Goal: Task Accomplishment & Management: Manage account settings

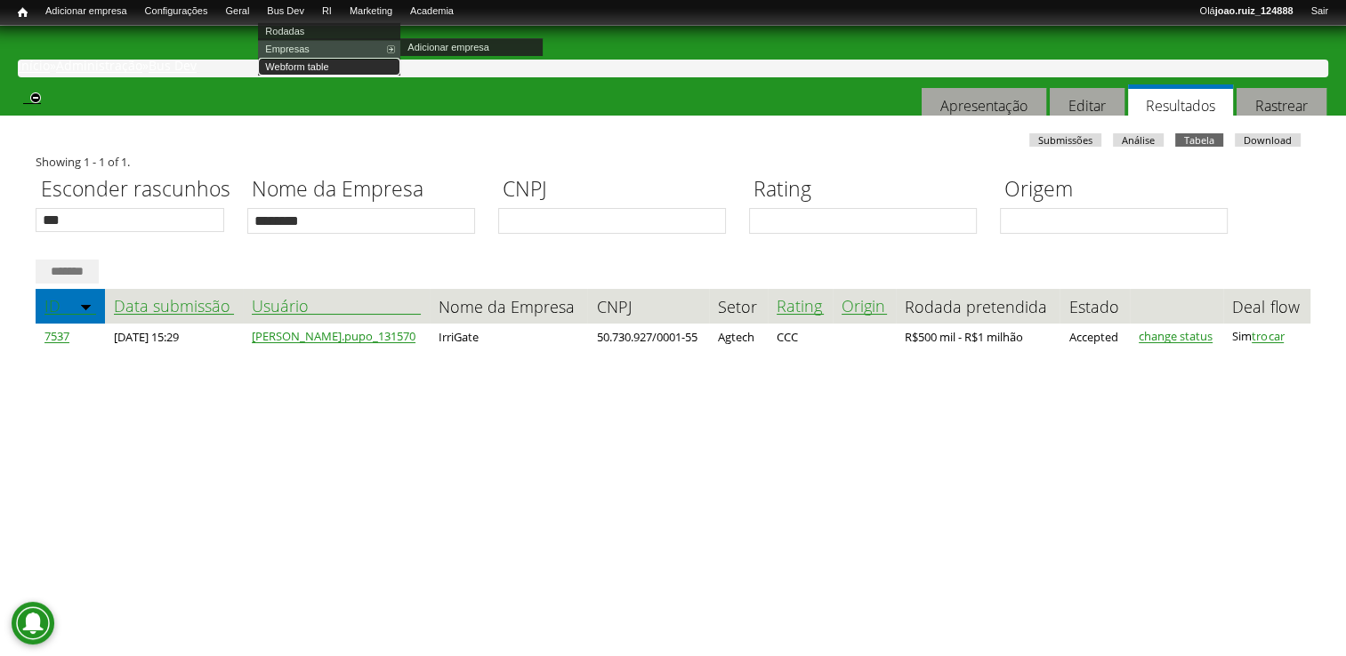
click at [323, 62] on link "Webform table" at bounding box center [329, 67] width 142 height 18
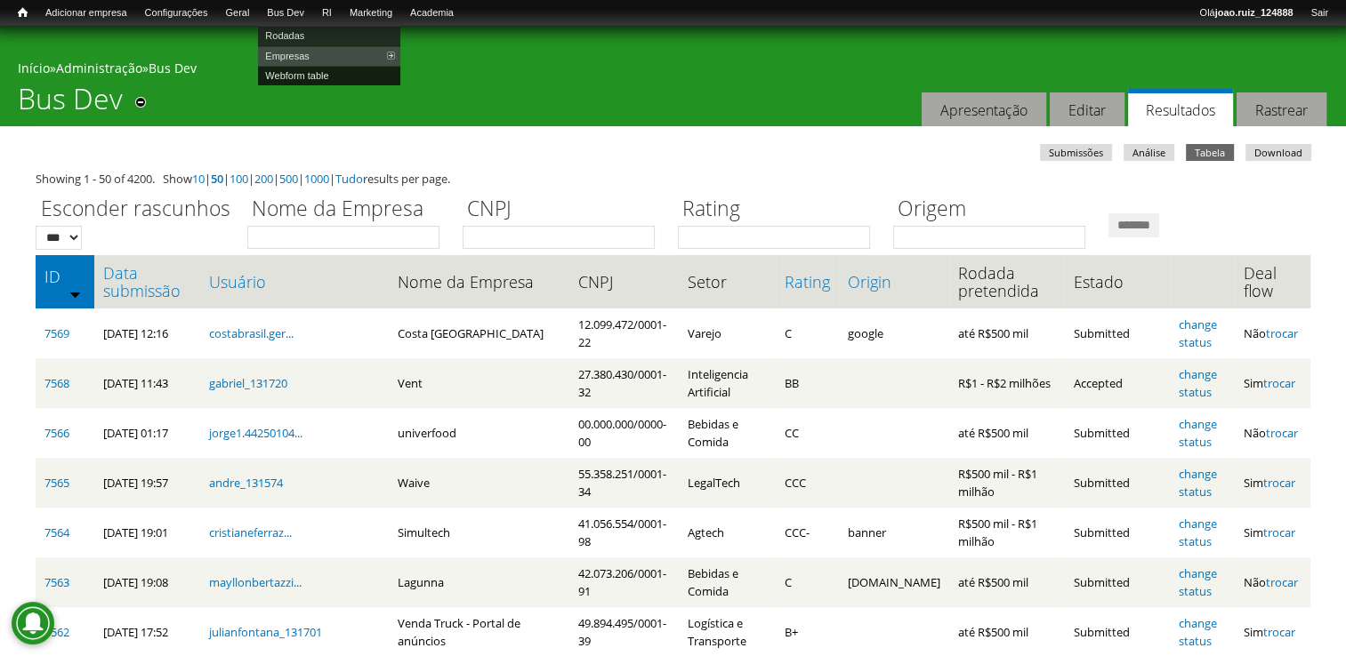
click at [318, 76] on link "Webform table" at bounding box center [329, 76] width 142 height 20
click at [146, 279] on link "Data submissão" at bounding box center [147, 282] width 88 height 36
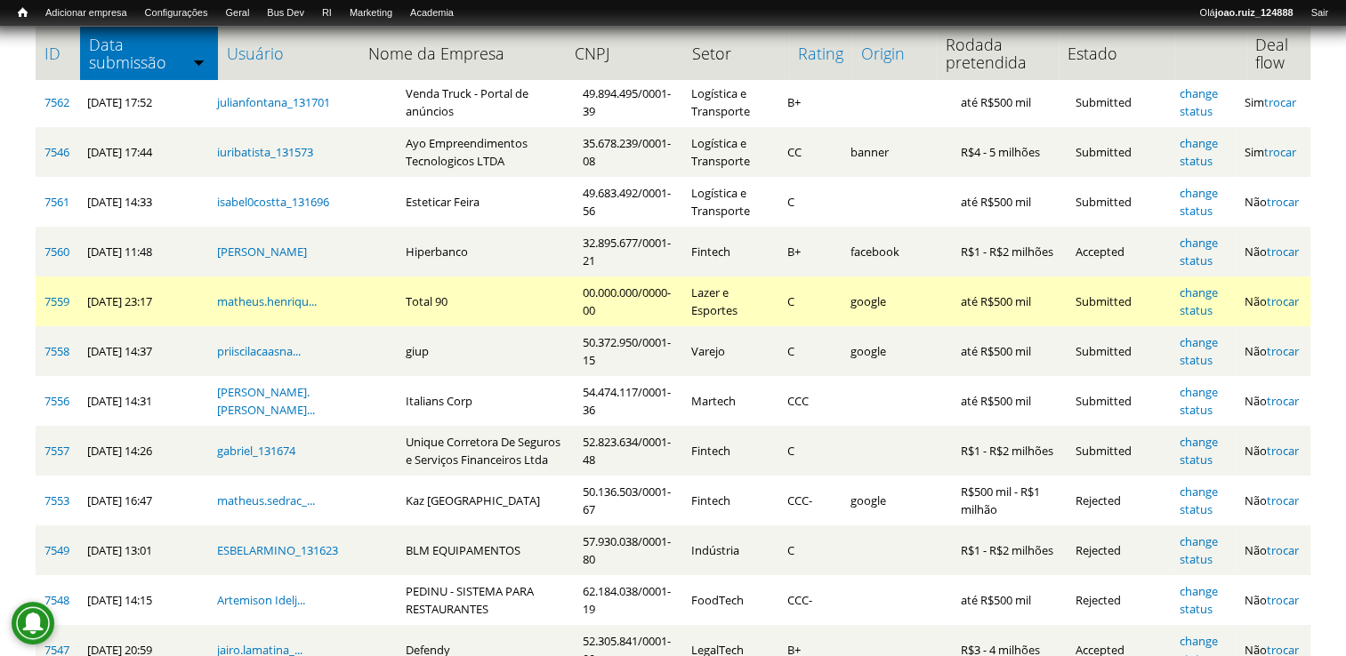
scroll to position [534, 0]
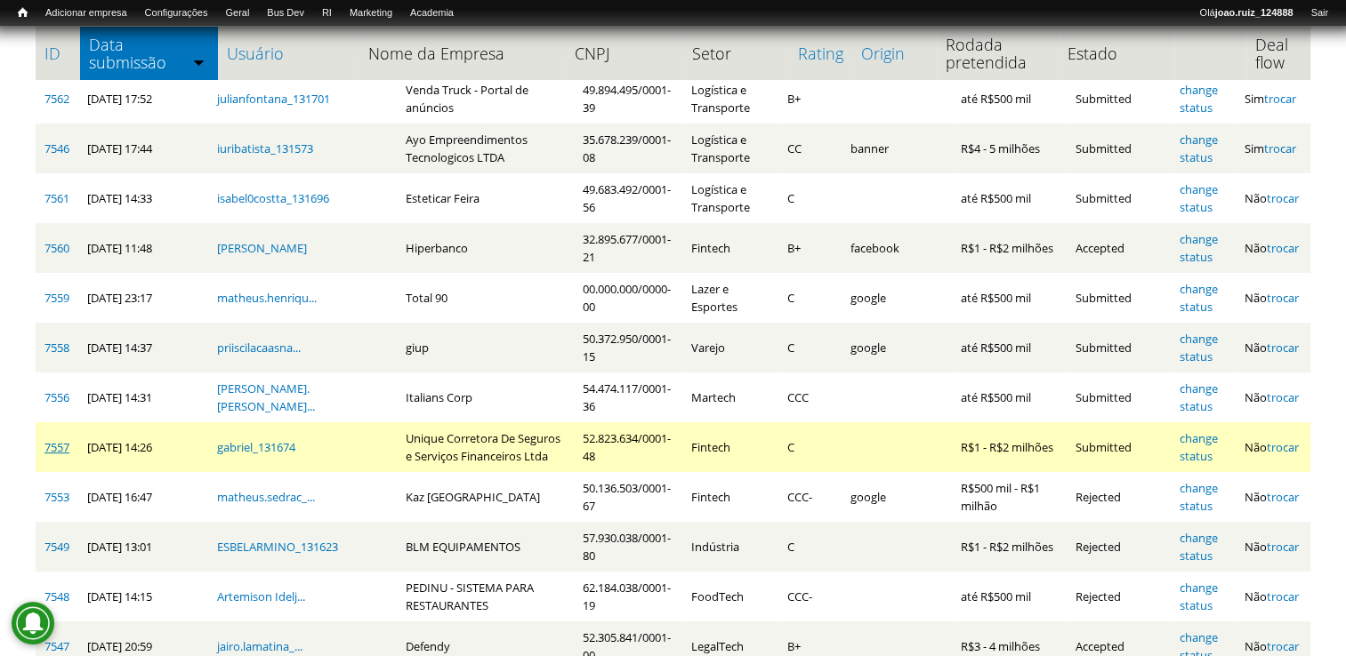
click at [50, 453] on link "7557" at bounding box center [56, 447] width 25 height 16
click at [1200, 440] on link "change status" at bounding box center [1198, 447] width 38 height 34
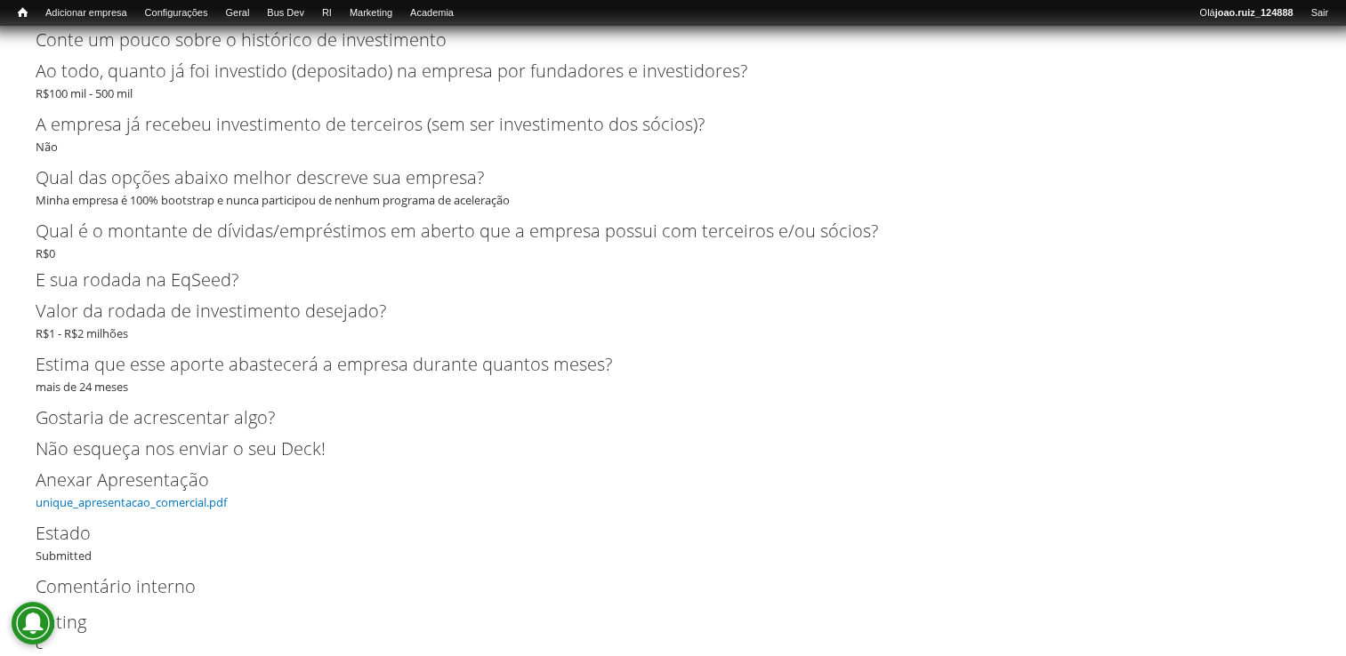
scroll to position [3646, 0]
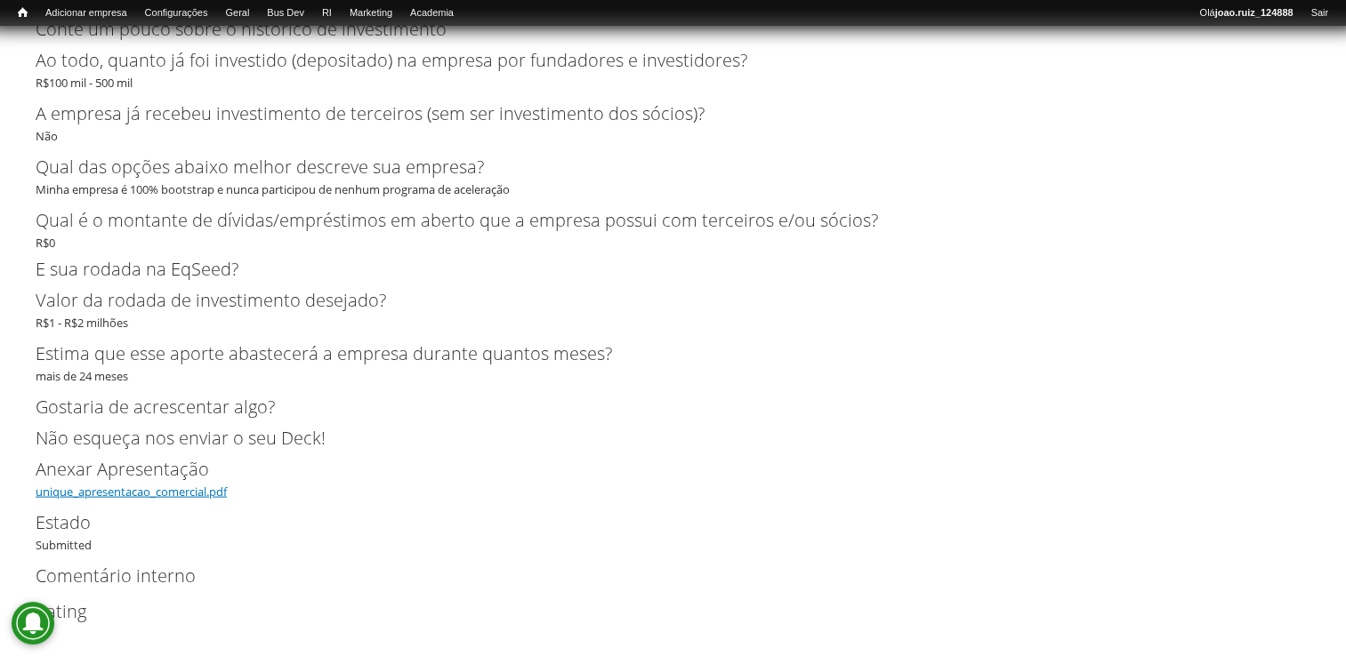
click at [151, 499] on link "unique_apresentacao_comercial.pdf" at bounding box center [131, 492] width 191 height 16
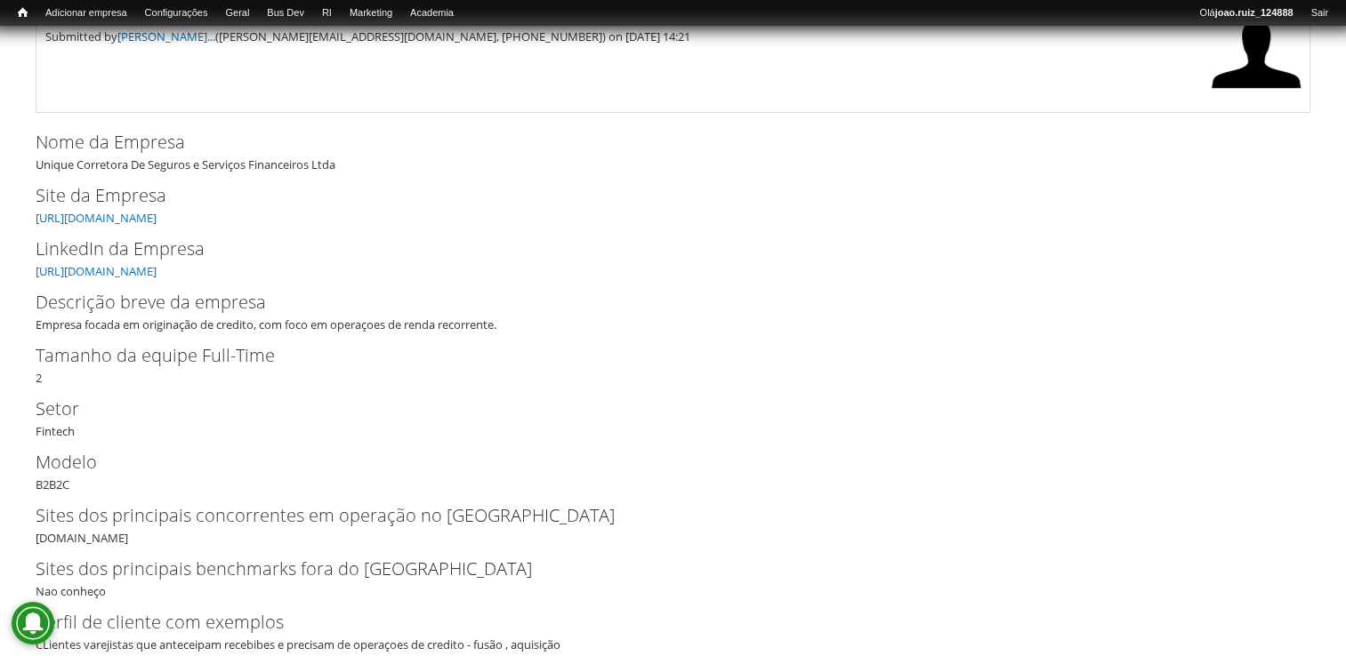
scroll to position [89, 0]
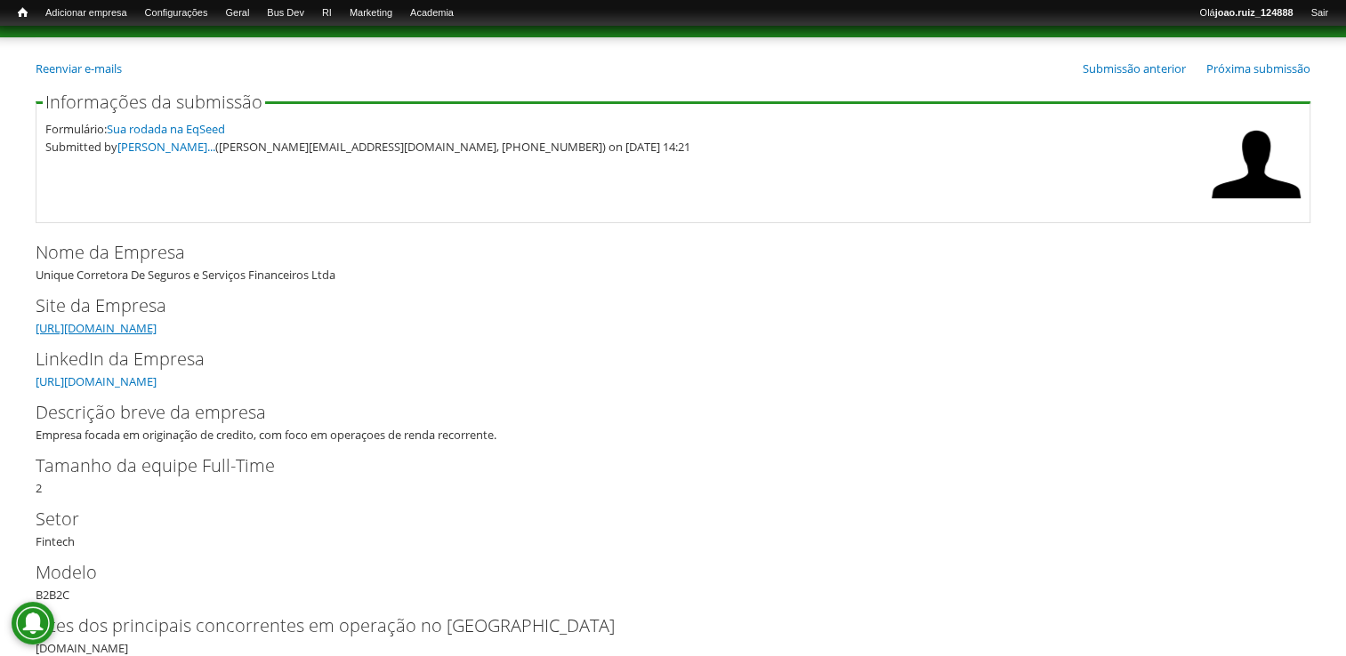
click at [157, 325] on link "https://uniquecorp.com.br/" at bounding box center [96, 328] width 121 height 16
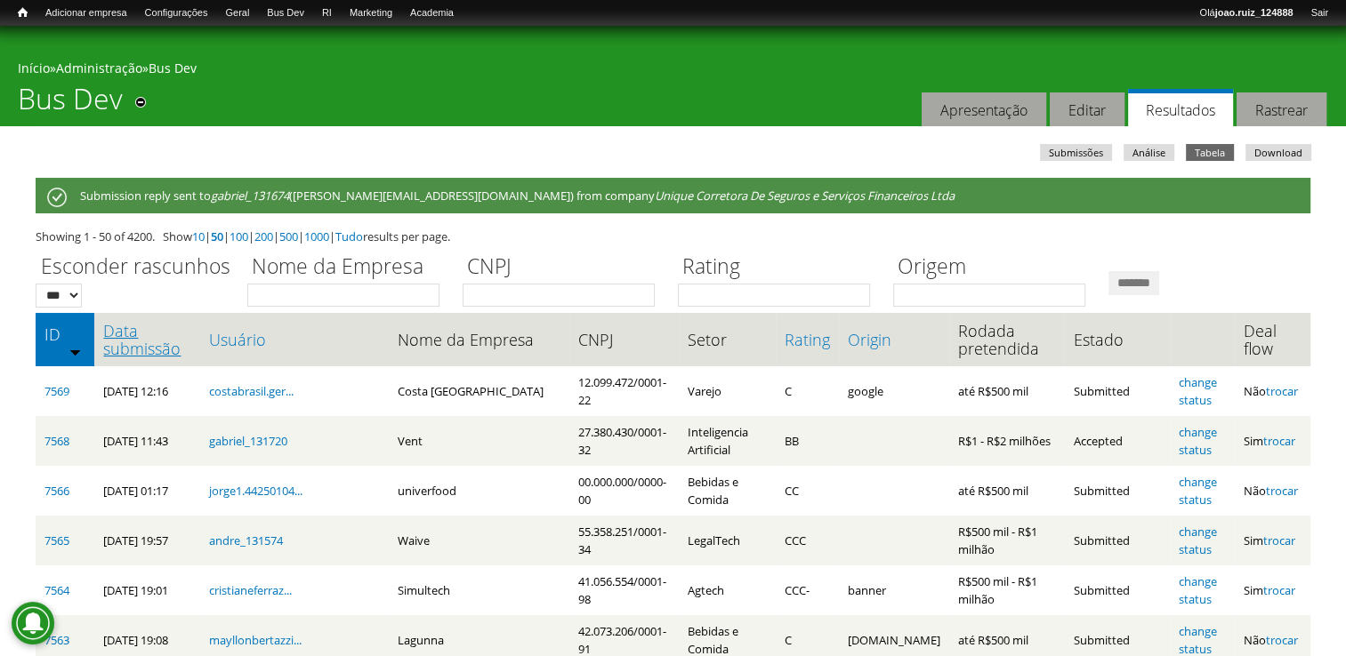
click at [157, 354] on link "Data submissão" at bounding box center [147, 340] width 88 height 36
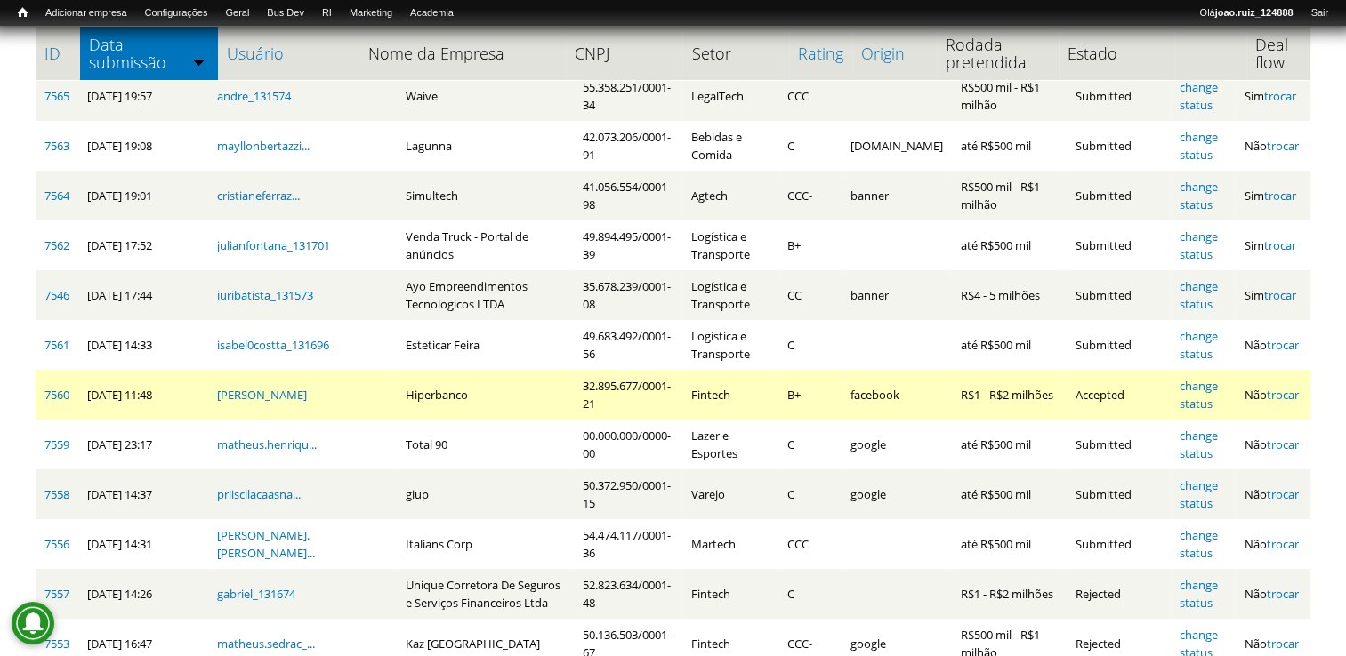
scroll to position [623, 0]
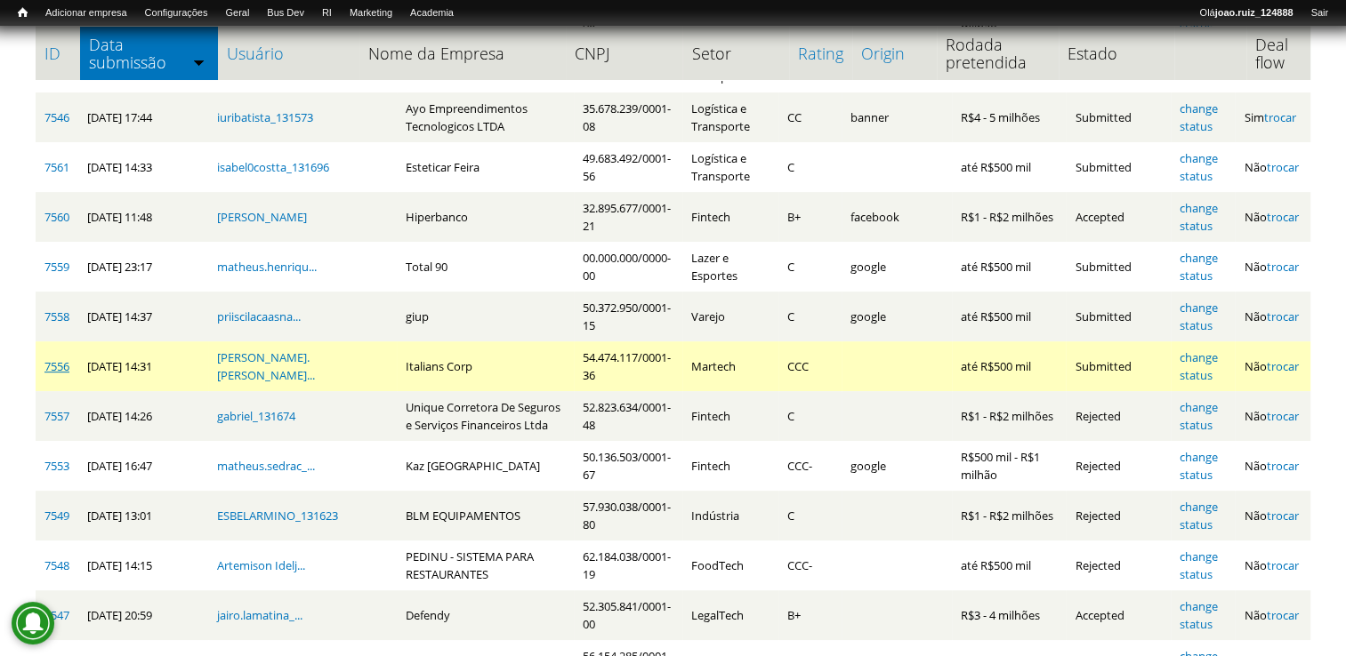
click at [63, 370] on link "7556" at bounding box center [56, 366] width 25 height 16
click at [1201, 358] on link "change status" at bounding box center [1198, 367] width 38 height 34
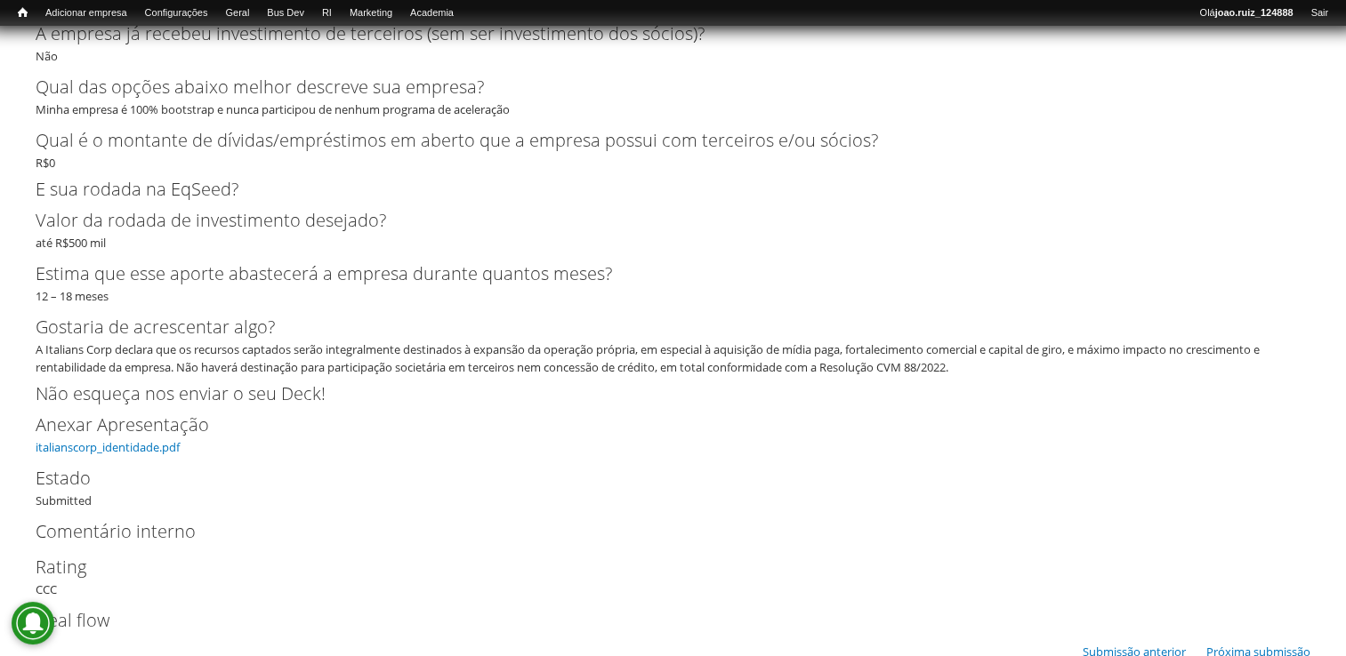
scroll to position [5903, 0]
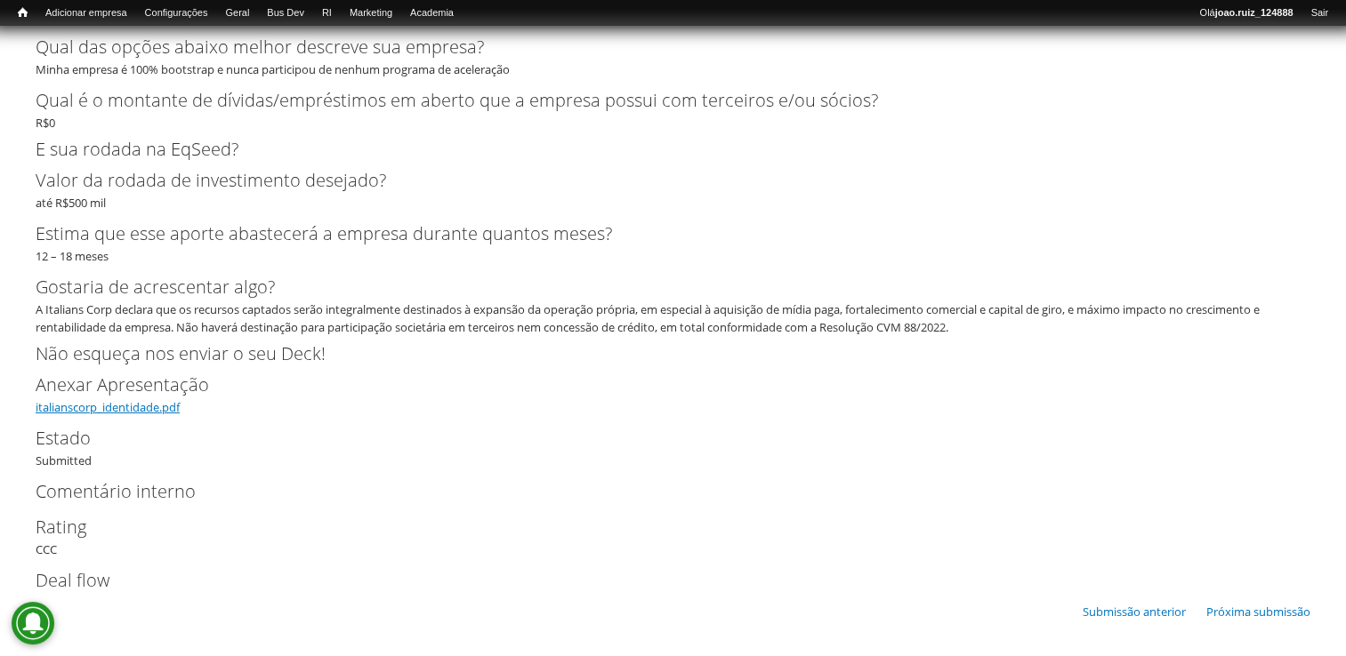
click at [137, 406] on link "italianscorp_identidade.pdf" at bounding box center [108, 407] width 144 height 16
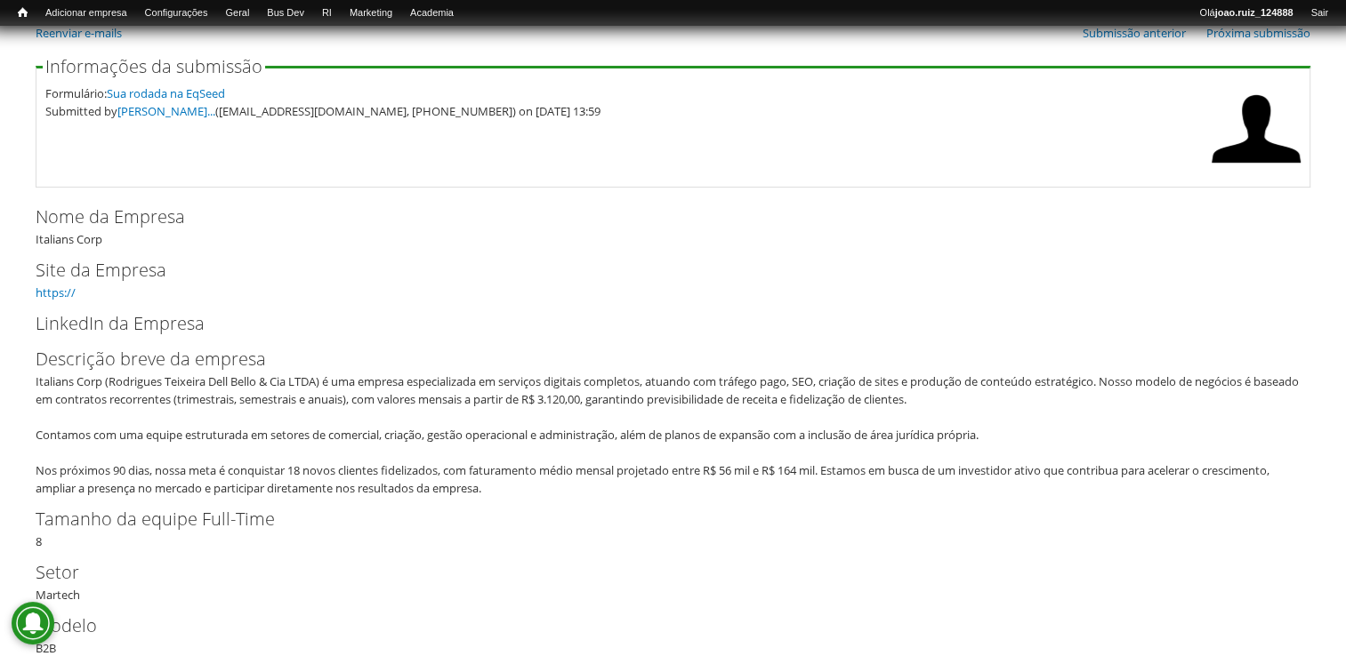
scroll to position [0, 0]
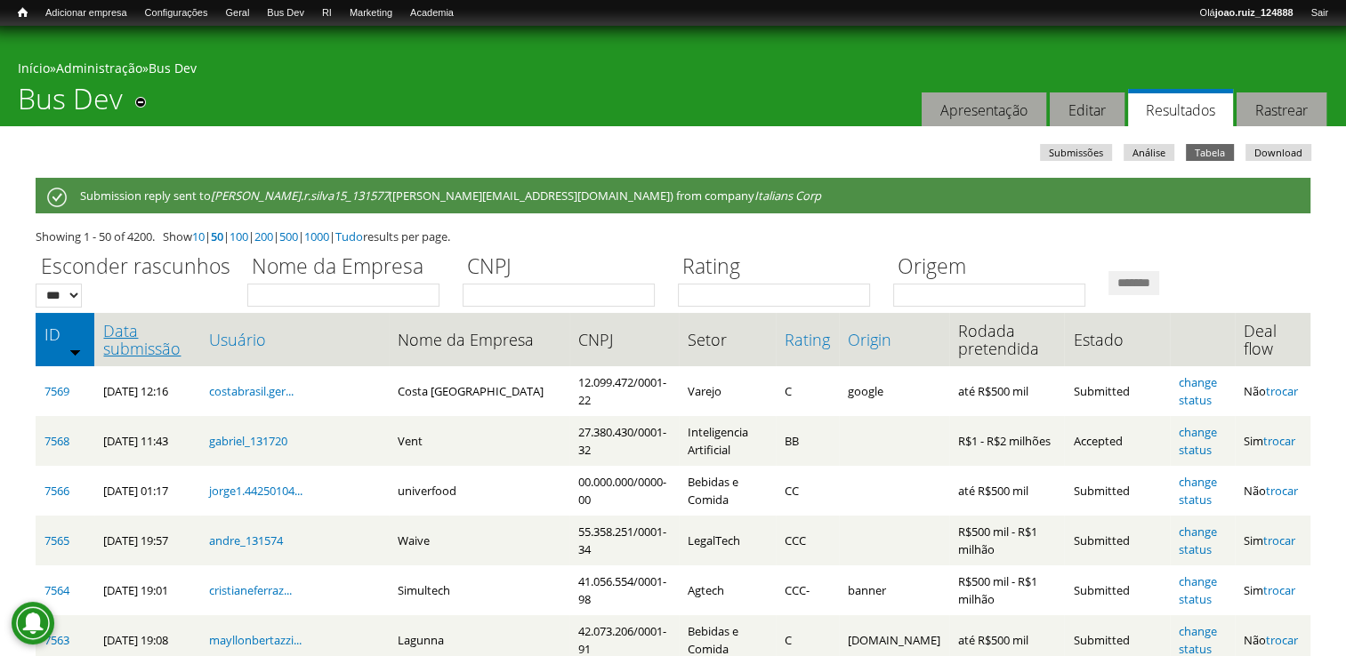
click at [148, 346] on link "Data submissão" at bounding box center [147, 340] width 88 height 36
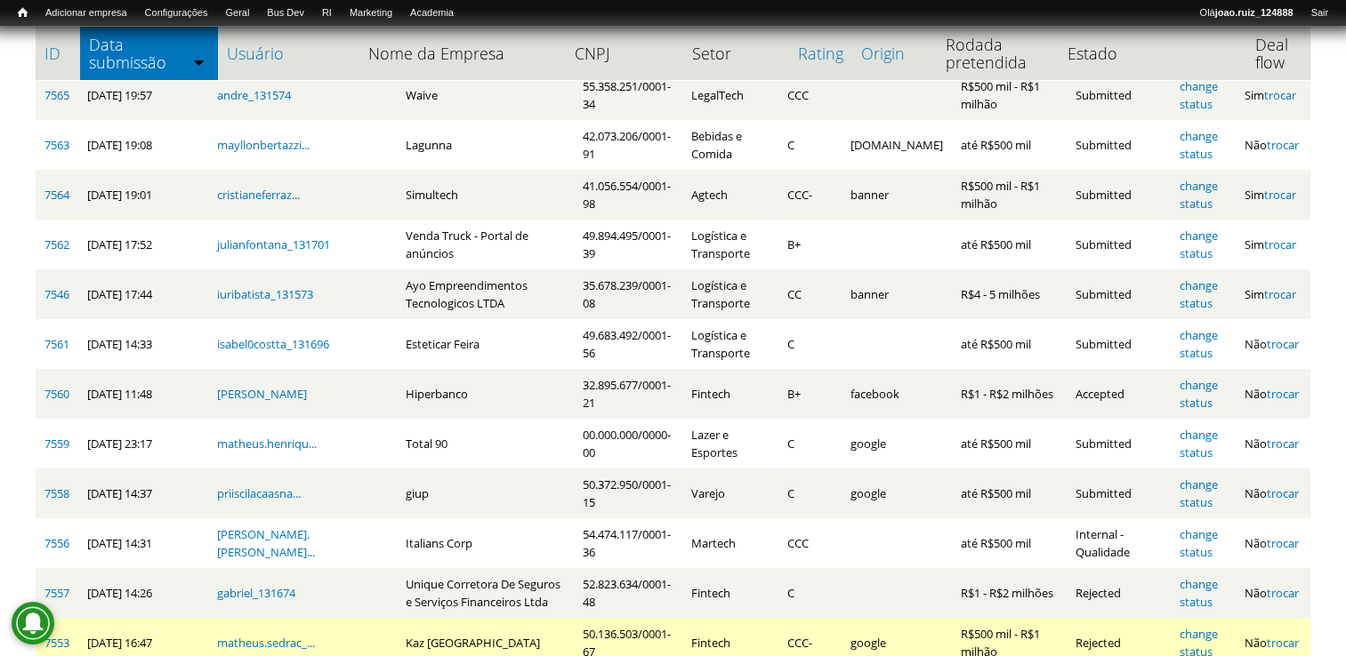
scroll to position [623, 0]
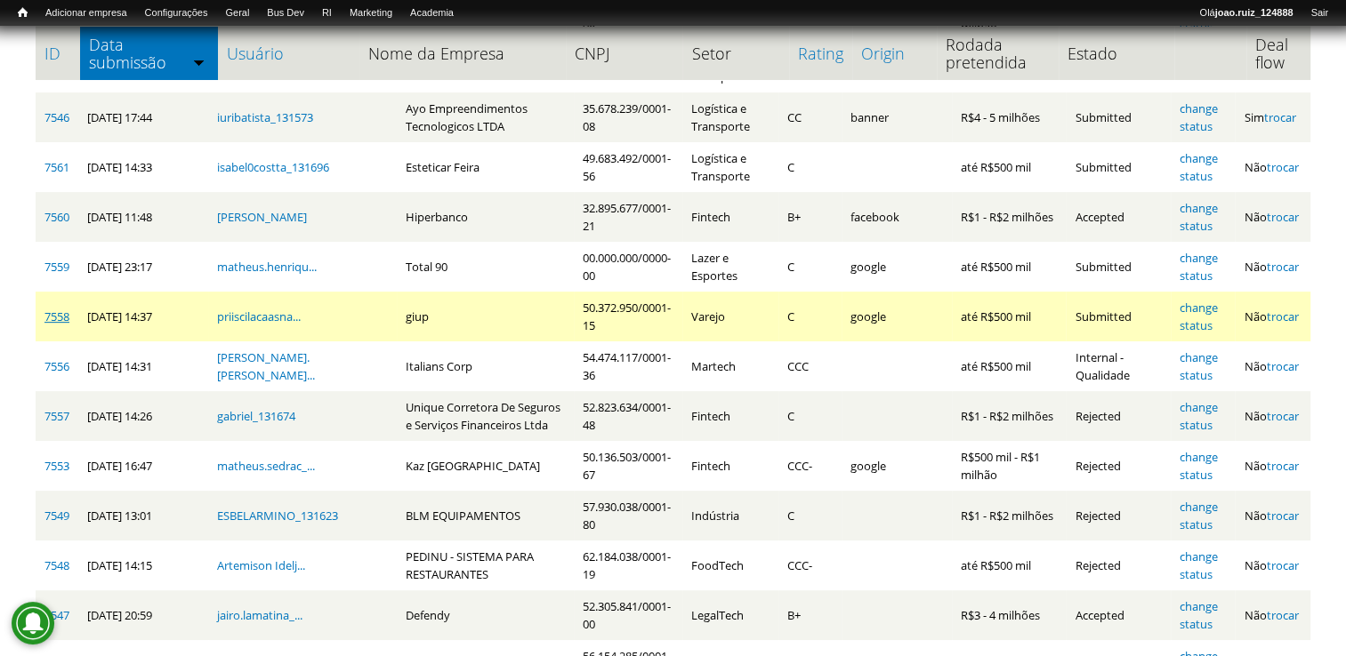
click at [50, 315] on link "7558" at bounding box center [56, 317] width 25 height 16
click at [1199, 309] on link "change status" at bounding box center [1198, 317] width 38 height 34
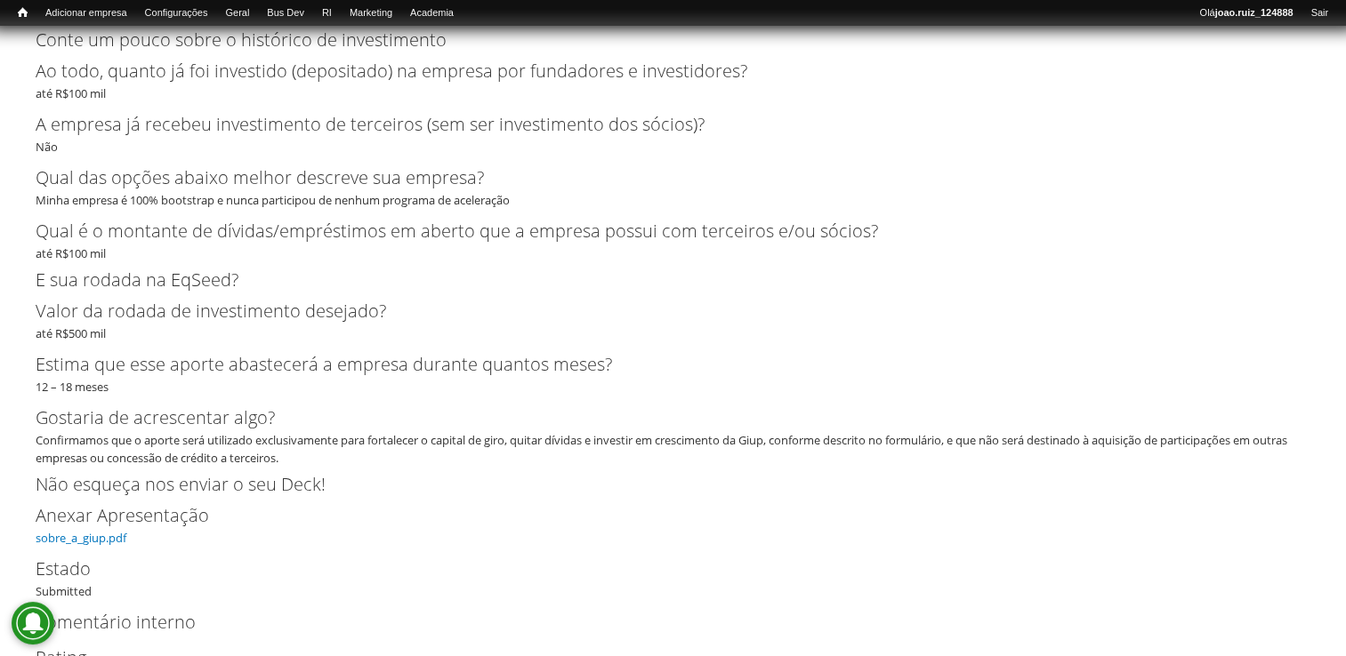
scroll to position [3693, 0]
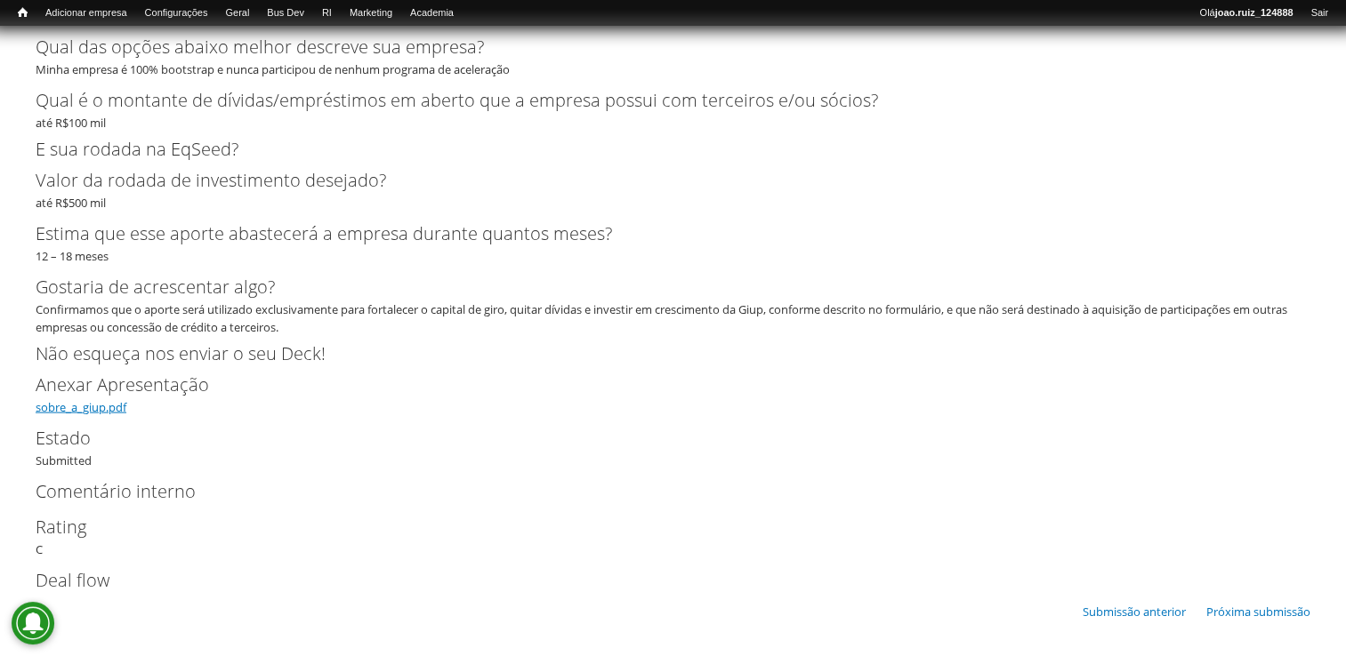
click at [66, 400] on link "sobre_a_giup.pdf" at bounding box center [81, 407] width 91 height 16
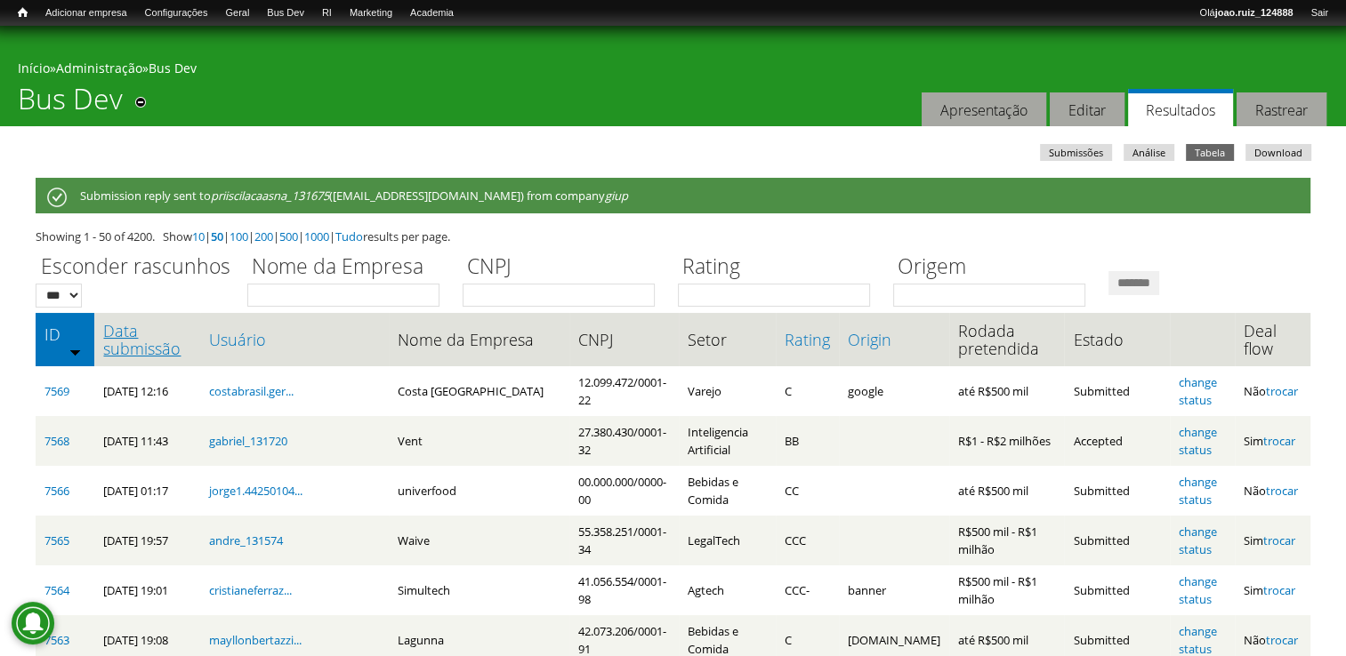
click at [157, 350] on link "Data submissão" at bounding box center [147, 340] width 88 height 36
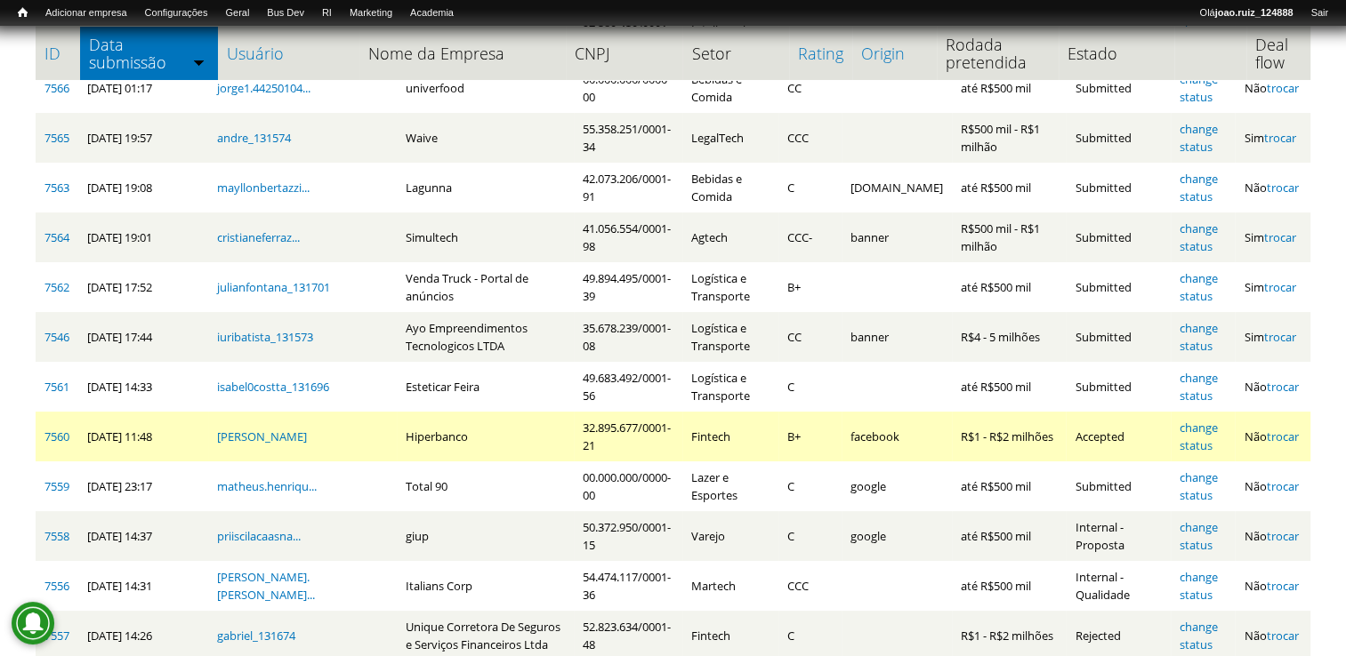
scroll to position [445, 0]
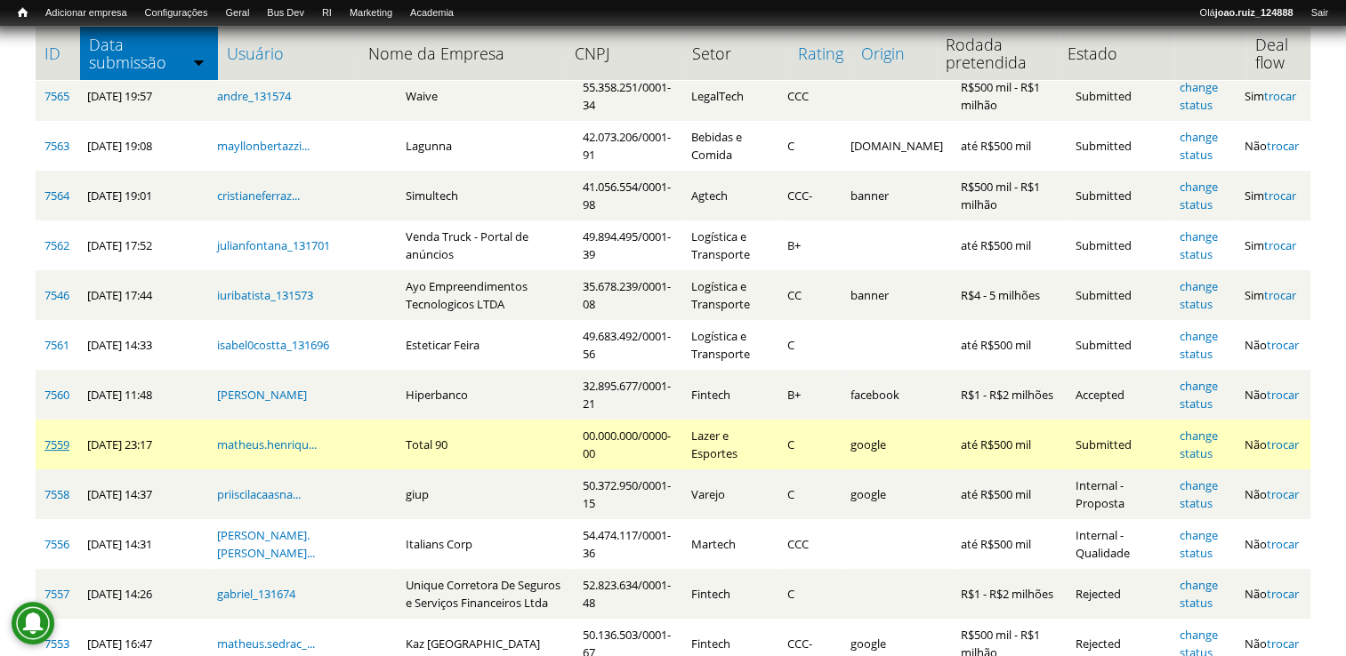
click at [51, 450] on link "7559" at bounding box center [56, 445] width 25 height 16
click at [61, 440] on link "7559" at bounding box center [56, 445] width 25 height 16
click at [1209, 432] on link "change status" at bounding box center [1198, 445] width 38 height 34
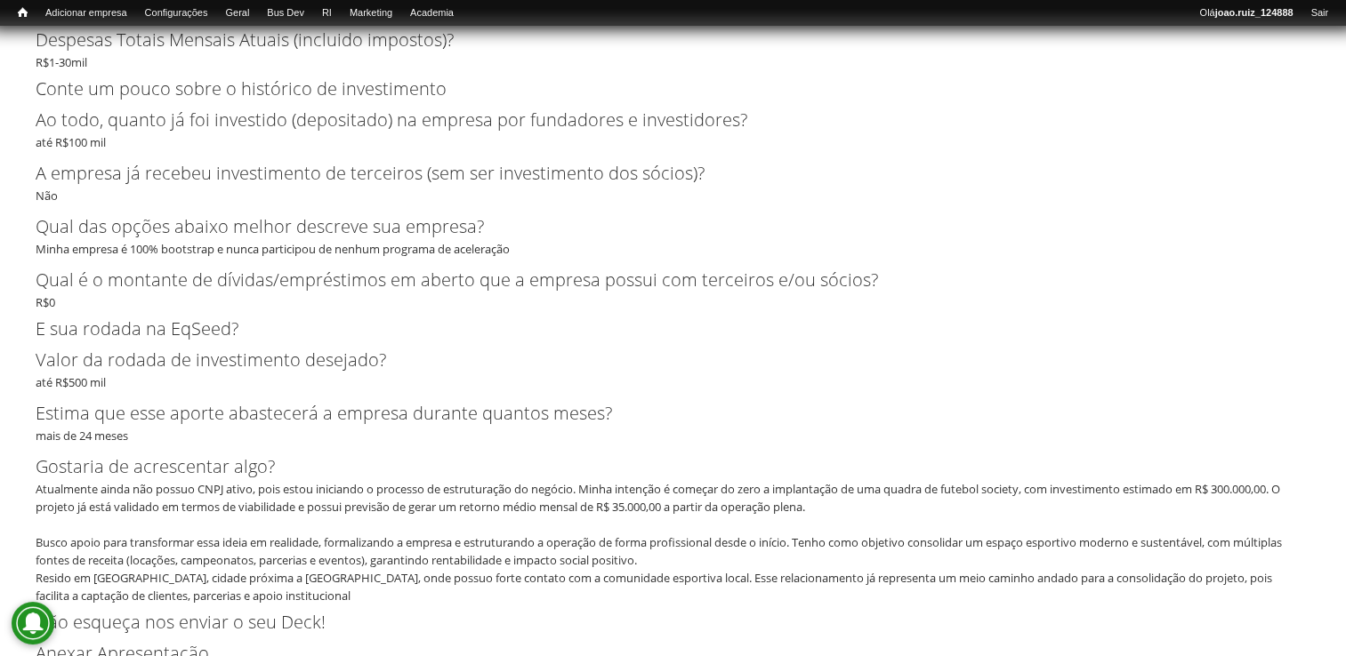
scroll to position [2359, 0]
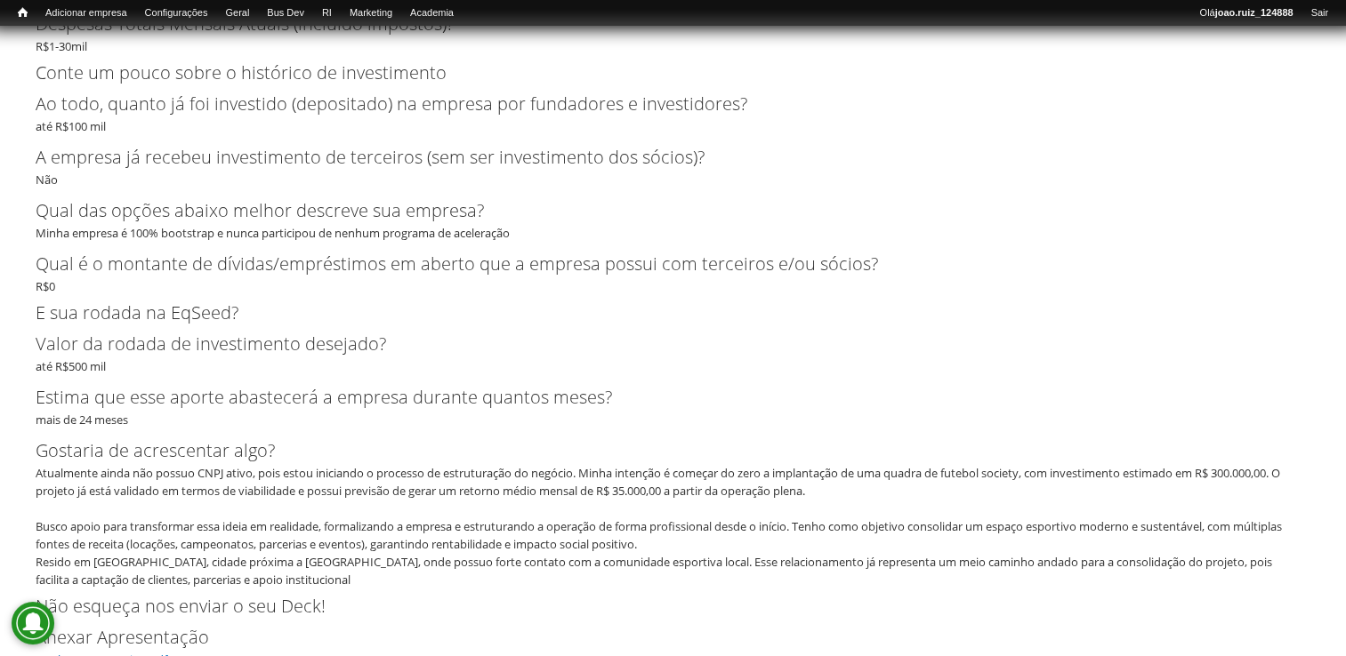
scroll to position [2223, 0]
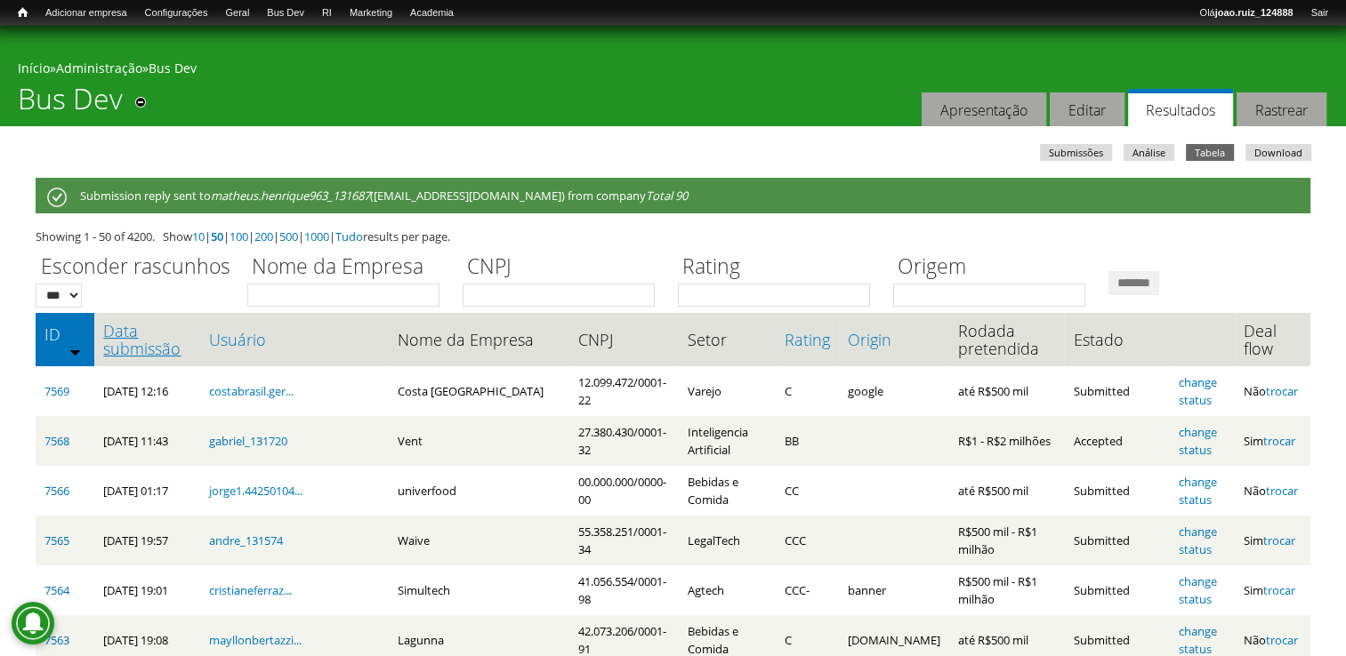
click at [120, 333] on link "Data submissão" at bounding box center [147, 340] width 88 height 36
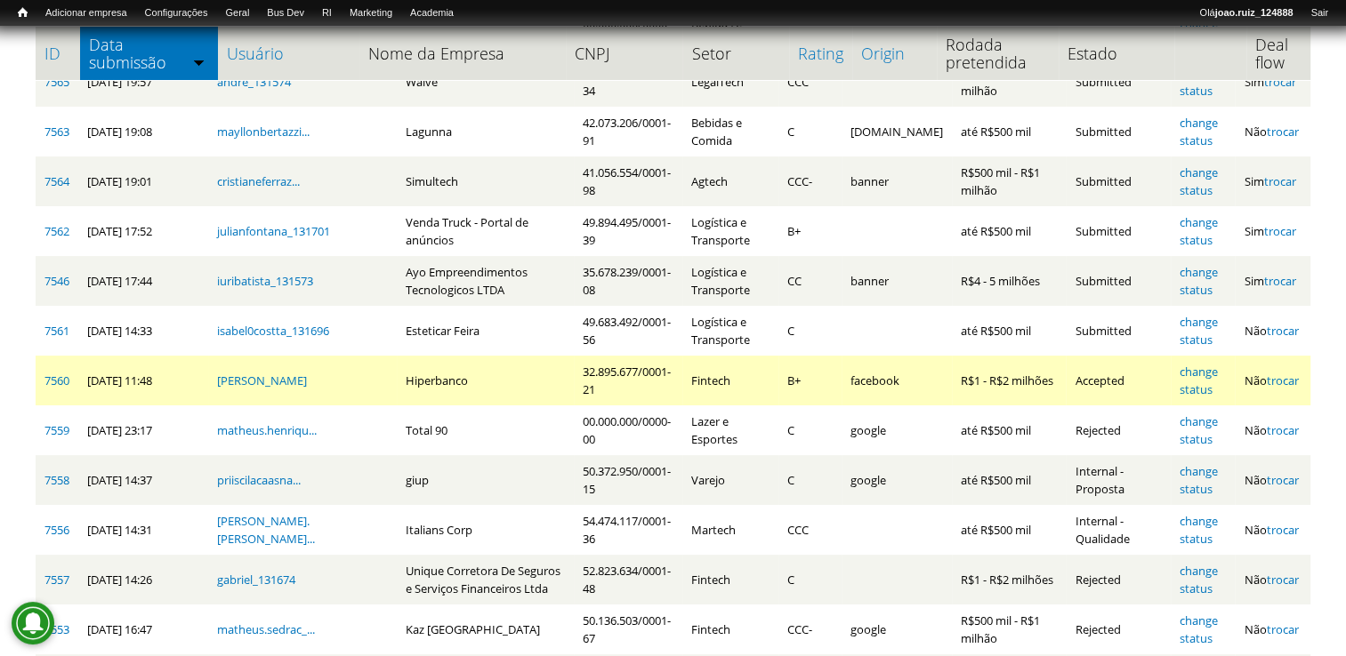
scroll to position [356, 0]
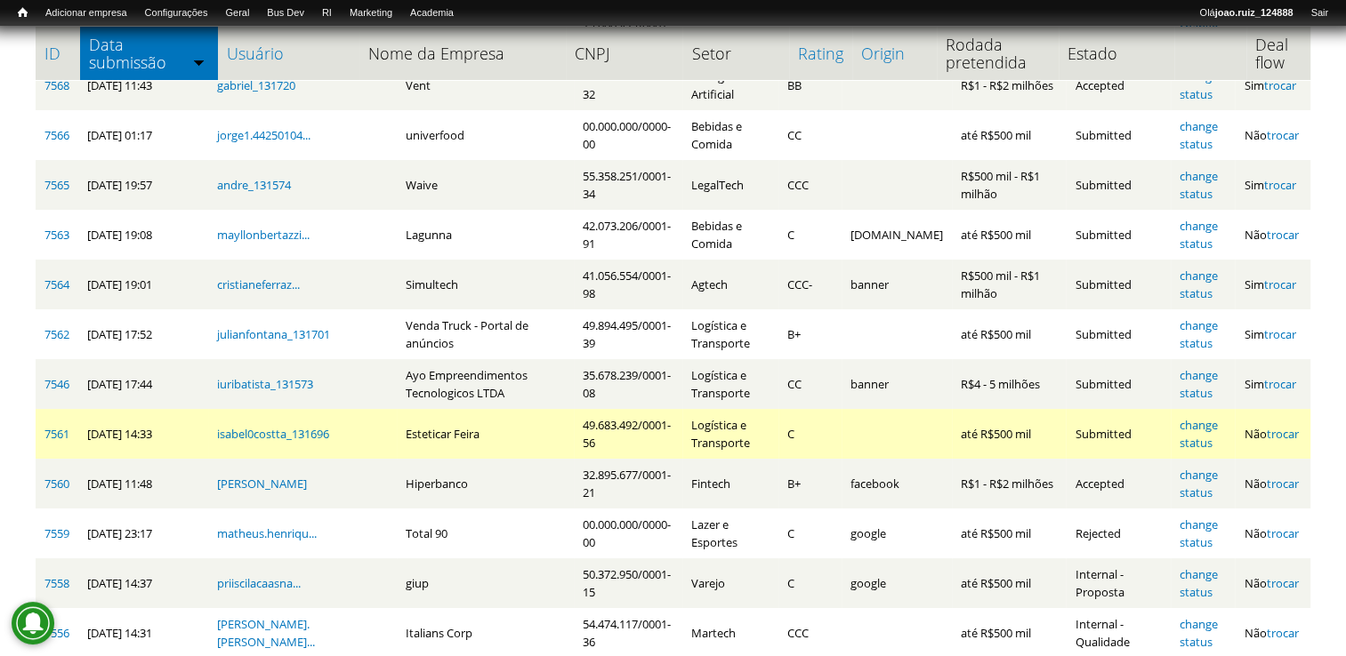
click at [56, 425] on td "7561" at bounding box center [57, 434] width 43 height 50
click at [57, 432] on link "7561" at bounding box center [56, 434] width 25 height 16
click at [1192, 424] on link "change status" at bounding box center [1198, 434] width 38 height 34
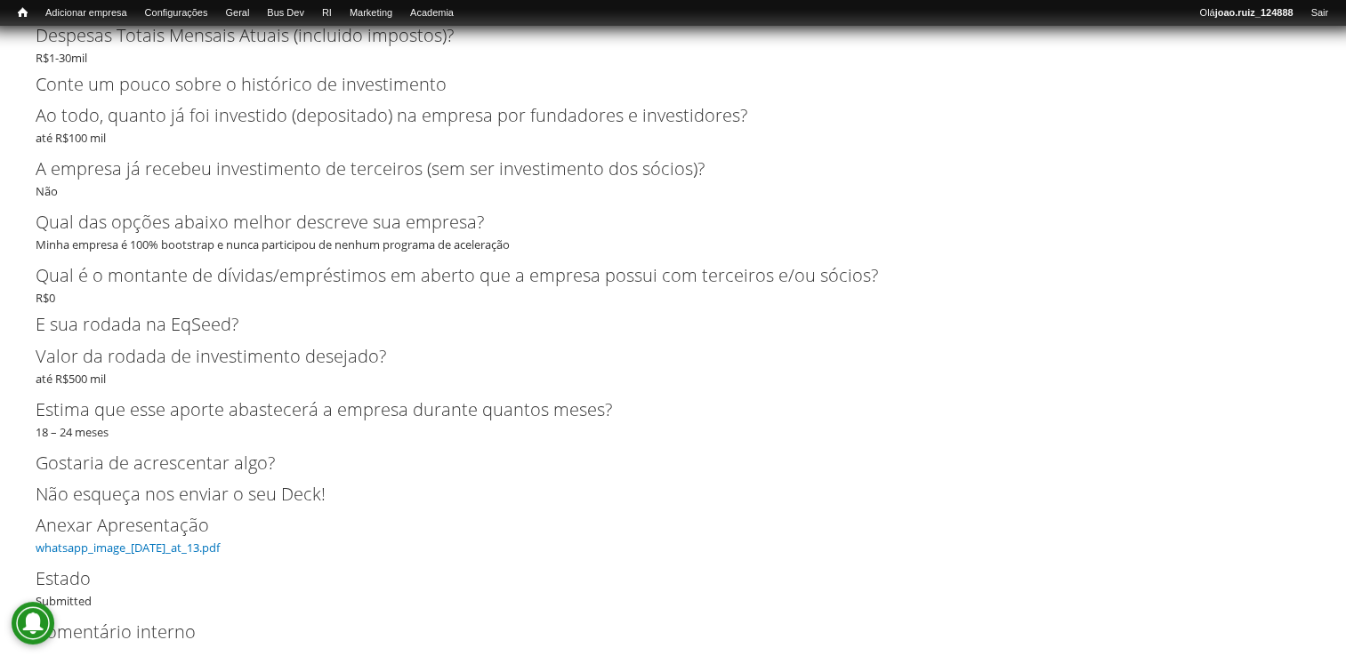
scroll to position [3141, 0]
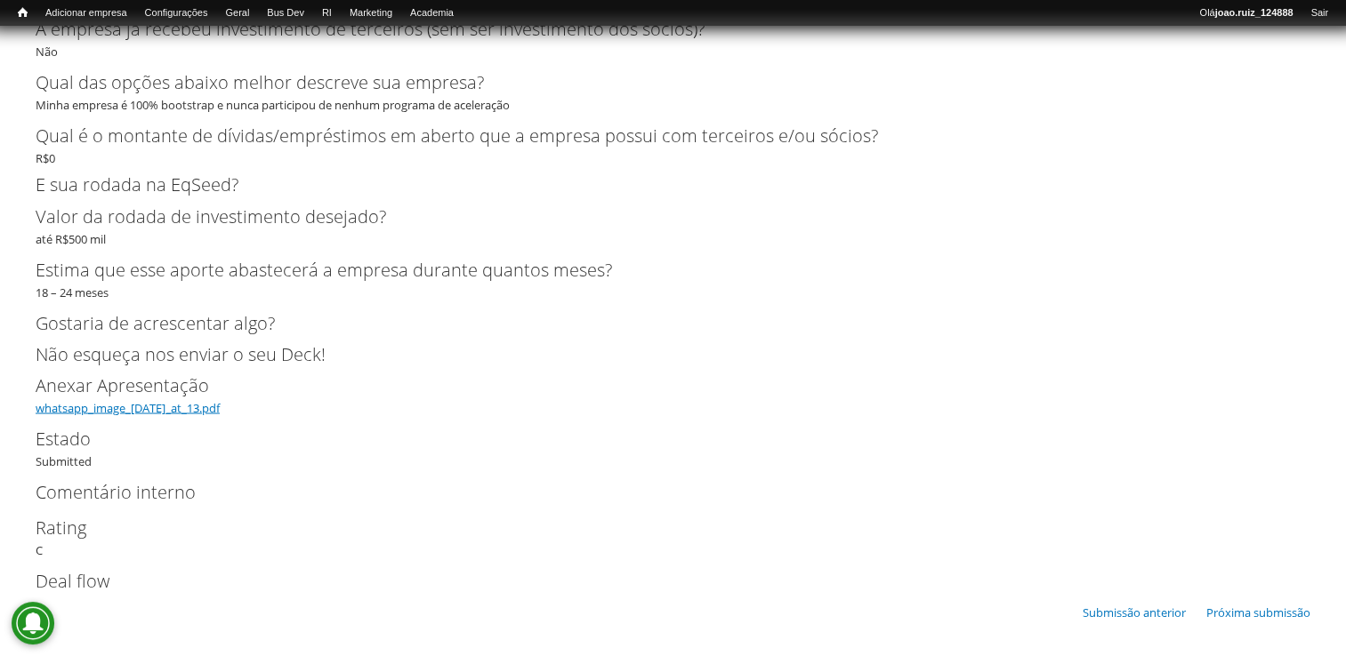
click at [212, 407] on link "whatsapp_image_[DATE]_at_13.pdf" at bounding box center [128, 407] width 184 height 16
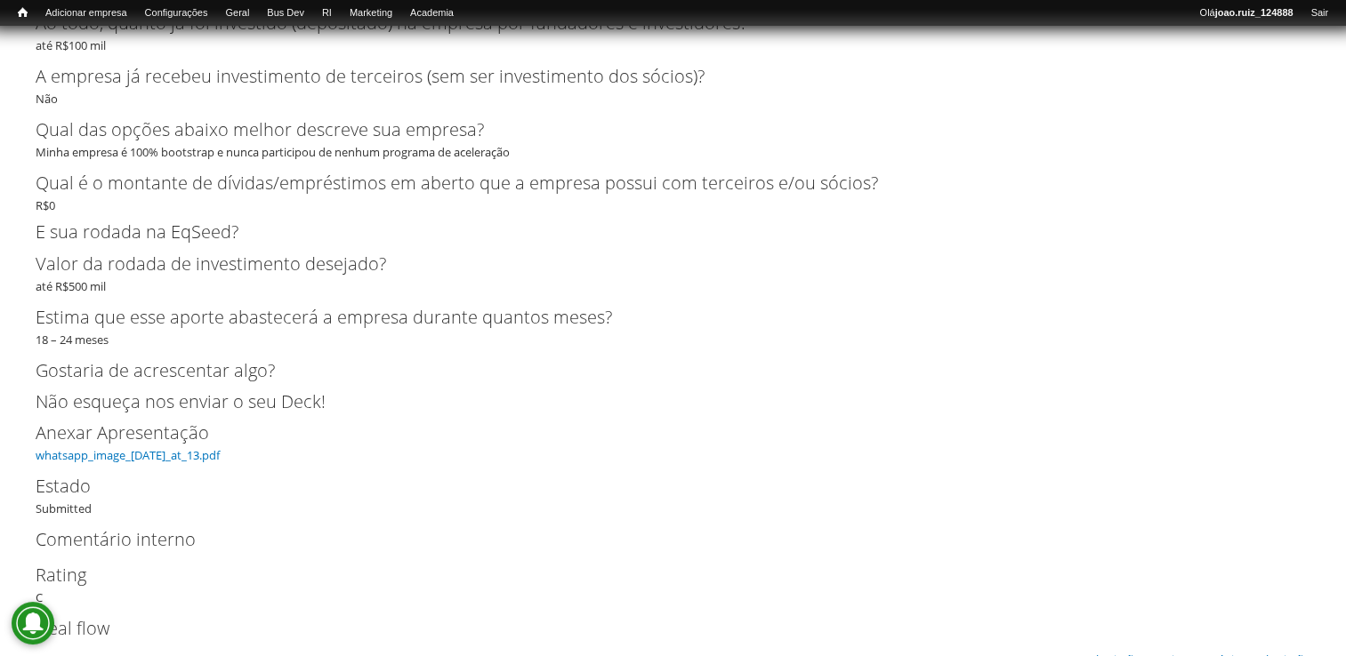
scroll to position [3052, 0]
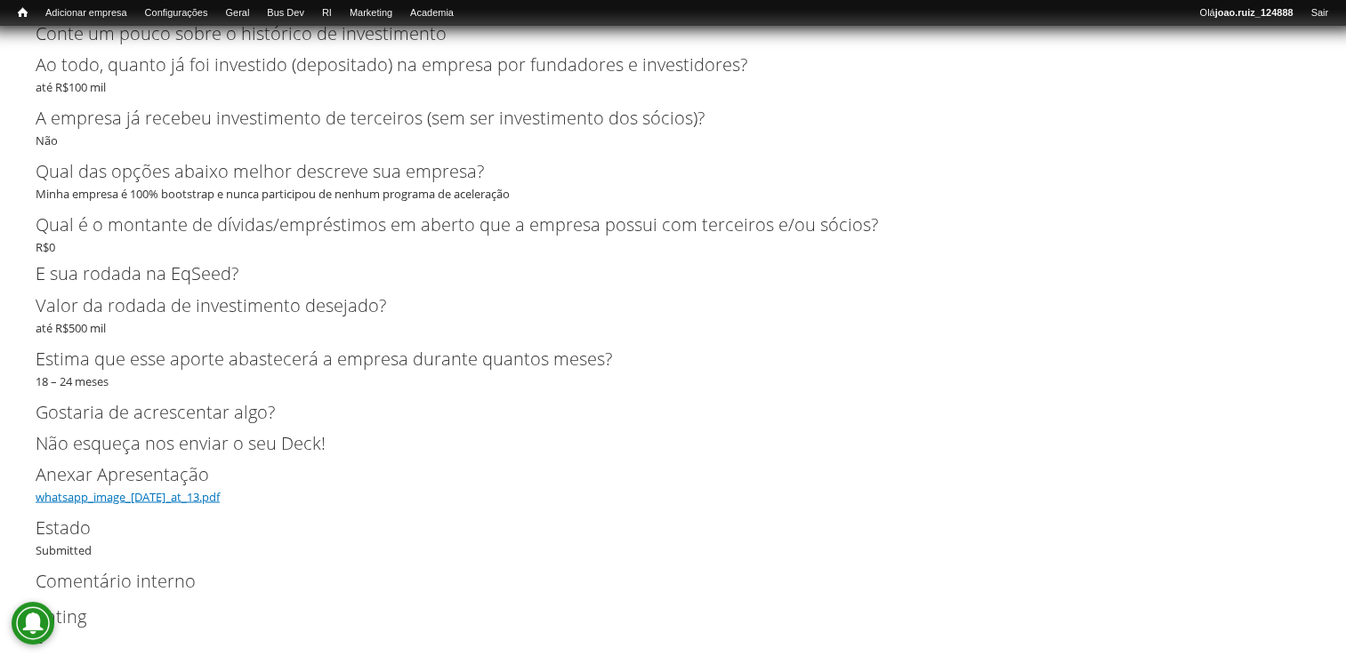
click at [220, 493] on link "whatsapp_image_[DATE]_at_13.pdf" at bounding box center [128, 496] width 184 height 16
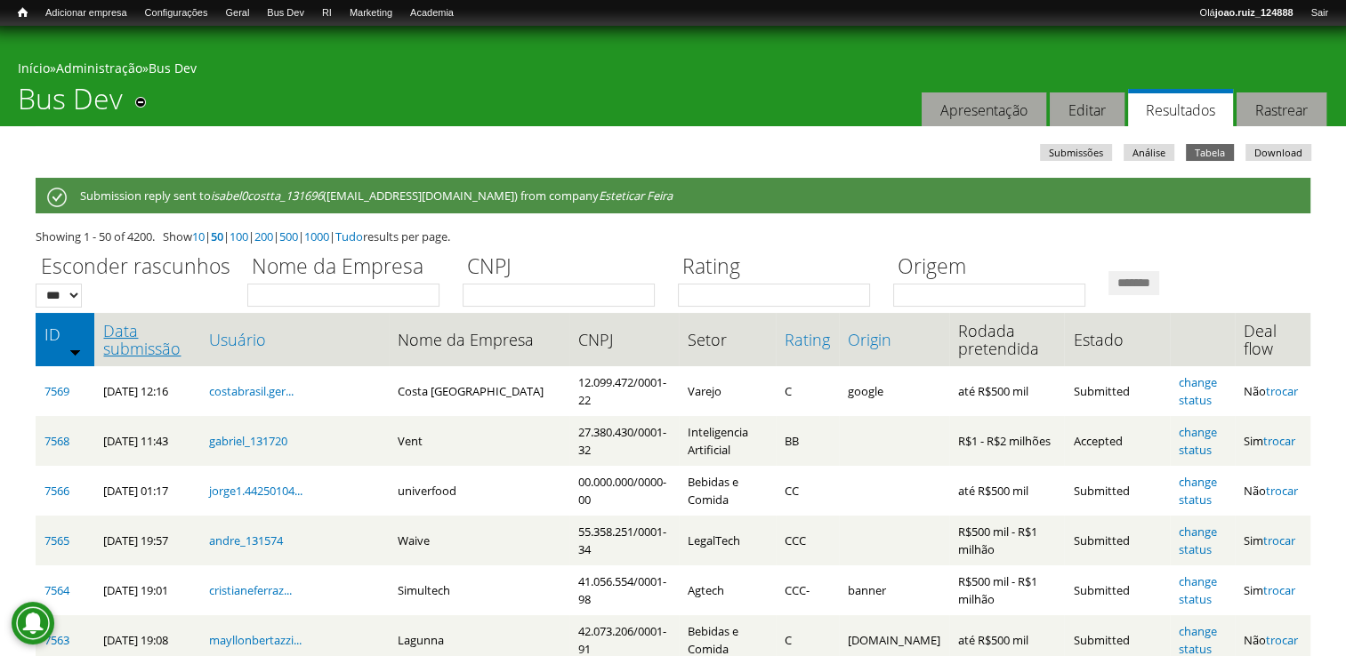
click at [110, 335] on link "Data submissão" at bounding box center [147, 340] width 88 height 36
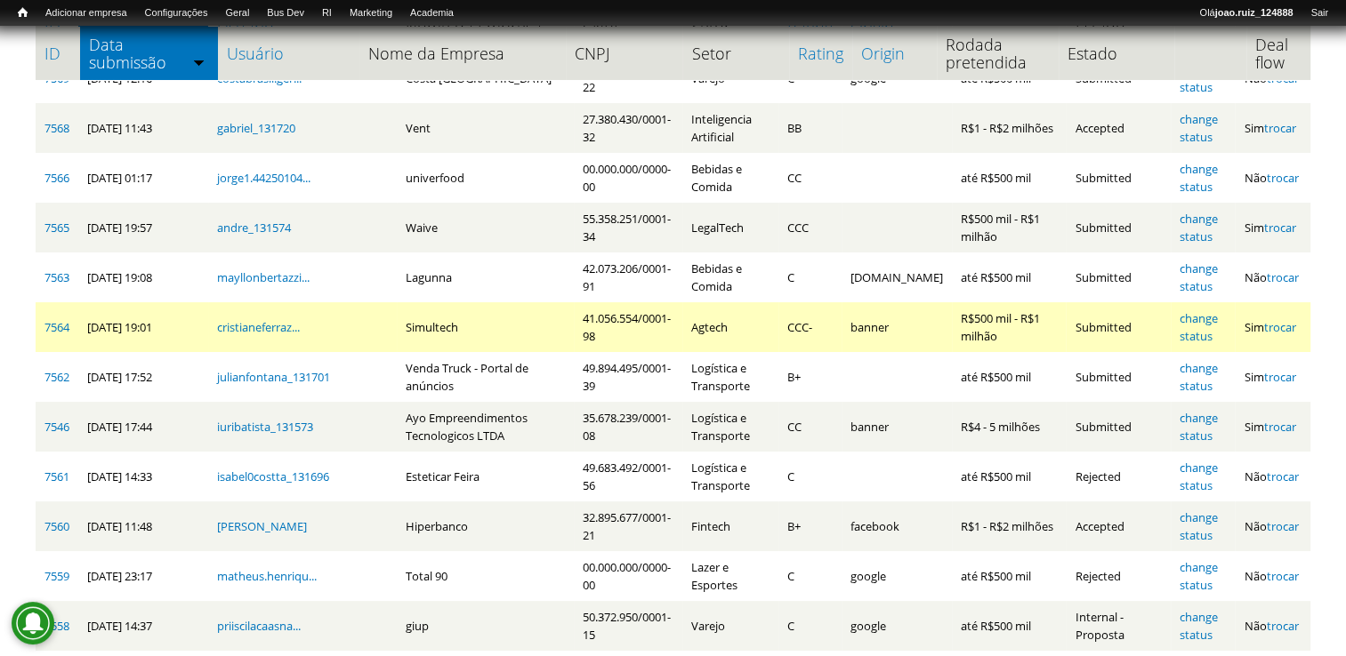
scroll to position [356, 0]
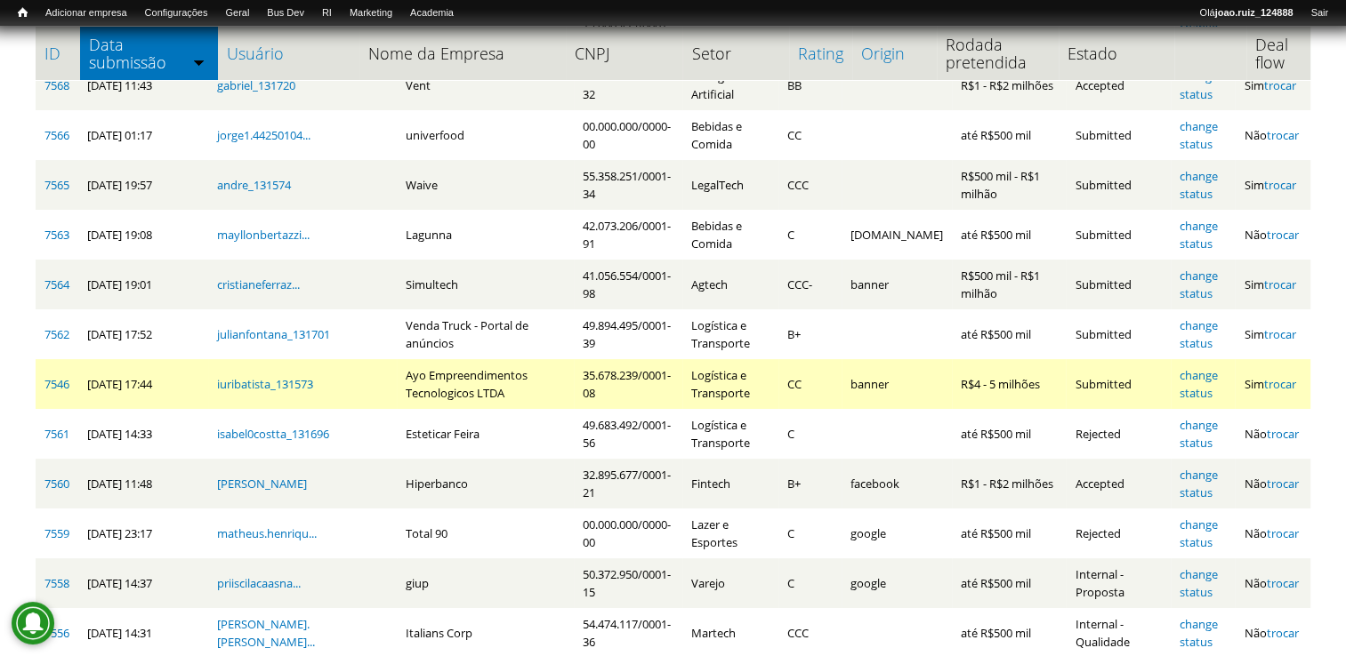
drag, startPoint x: 469, startPoint y: 391, endPoint x: 346, endPoint y: 374, distance: 123.9
click at [346, 374] on tr "7546 [DATE] 17:44 iuribatista_131573 Ayo Empreendimentos Tecnologicos LTDA 35.6…" at bounding box center [673, 384] width 1274 height 50
click at [60, 379] on link "7546" at bounding box center [56, 384] width 25 height 16
click at [525, 402] on td "Ayo Empreendimentos Tecnologicos LTDA" at bounding box center [485, 384] width 177 height 50
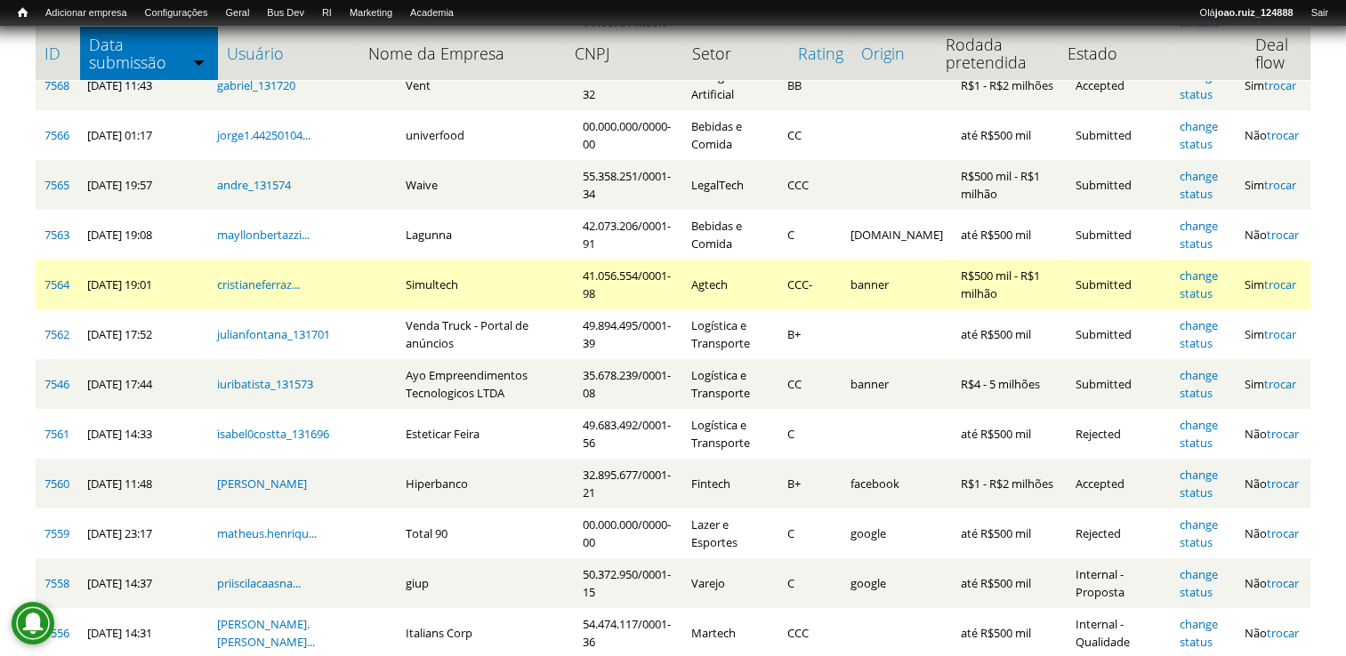
click at [574, 307] on td "41.056.554/0001-98" at bounding box center [628, 285] width 108 height 50
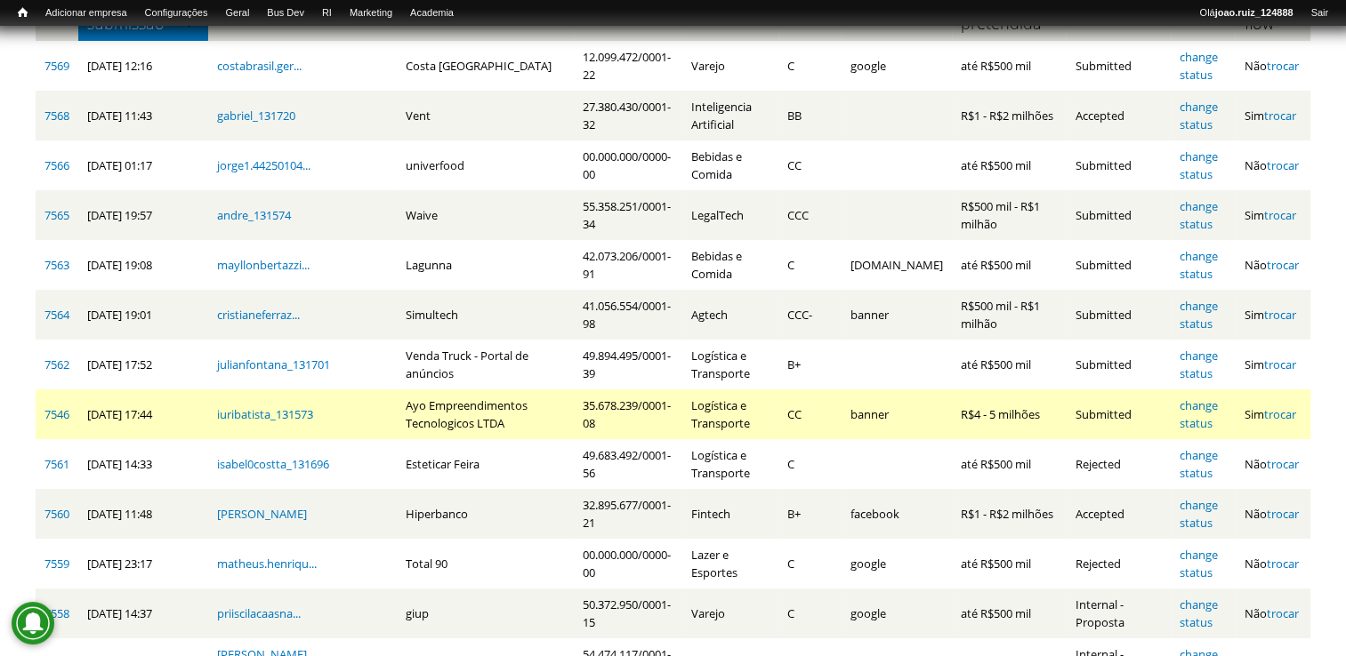
scroll to position [445, 0]
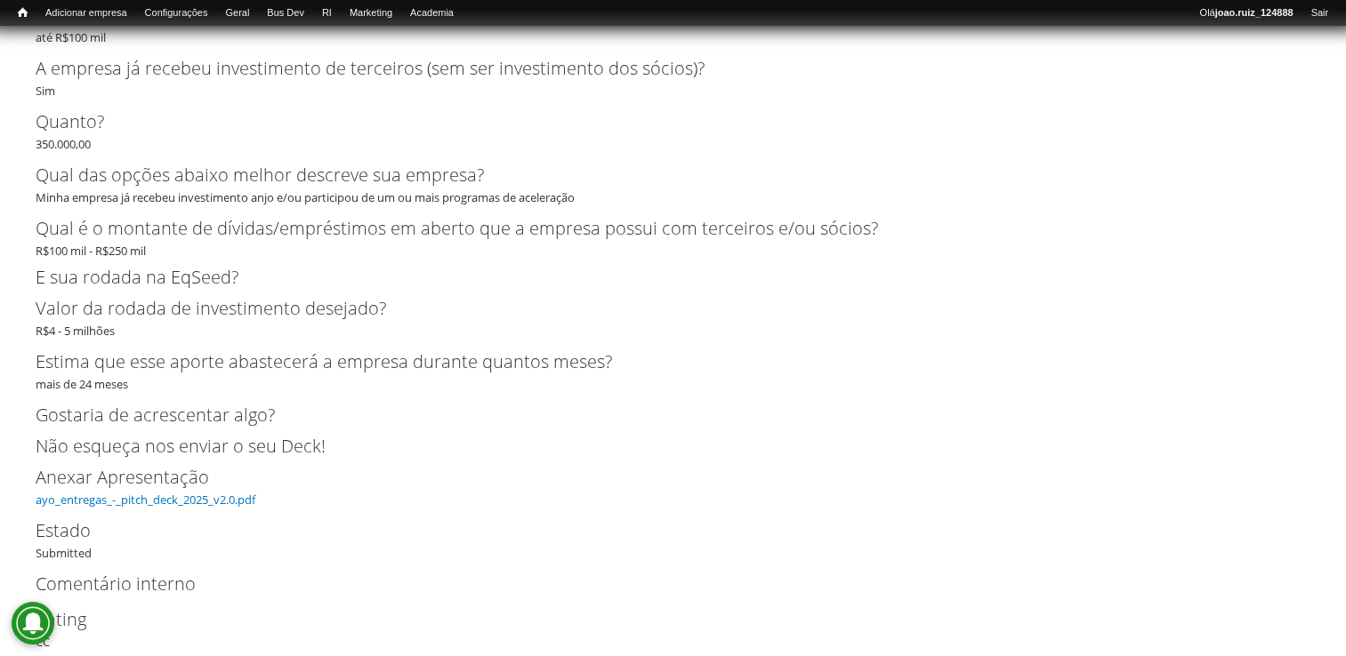
scroll to position [4513, 0]
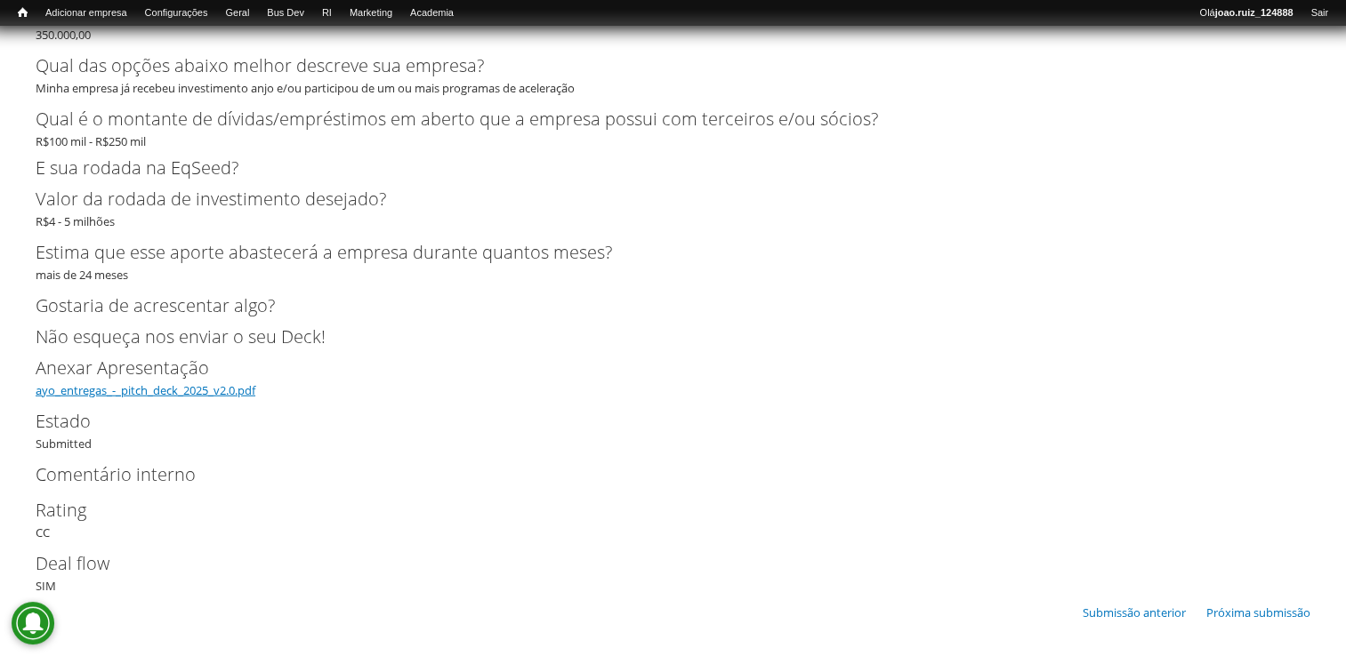
click at [161, 387] on link "ayo_entregas_-_pitch_deck_2025_v2.0.pdf" at bounding box center [146, 390] width 220 height 16
